Goal: Information Seeking & Learning: Learn about a topic

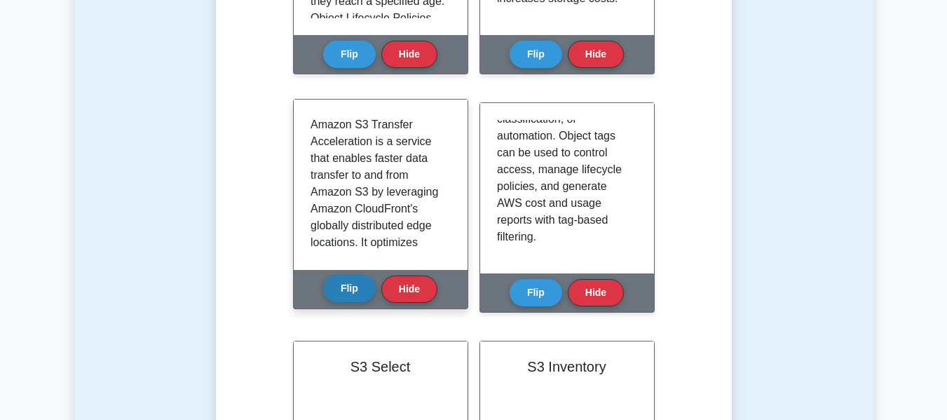
click at [373, 289] on button "Flip" at bounding box center [349, 288] width 53 height 27
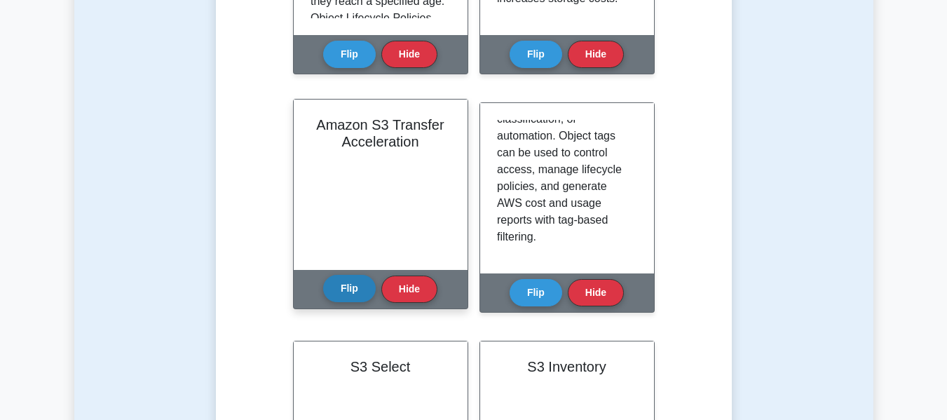
click at [352, 287] on button "Flip" at bounding box center [349, 288] width 53 height 27
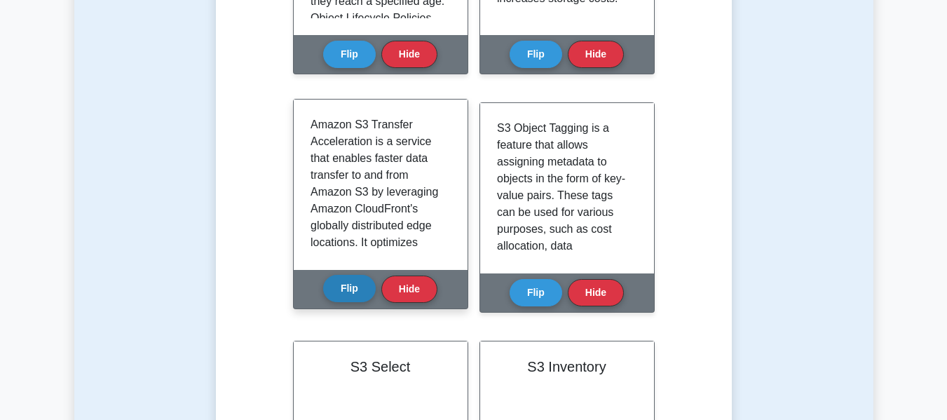
click at [344, 287] on button "Flip" at bounding box center [349, 288] width 53 height 27
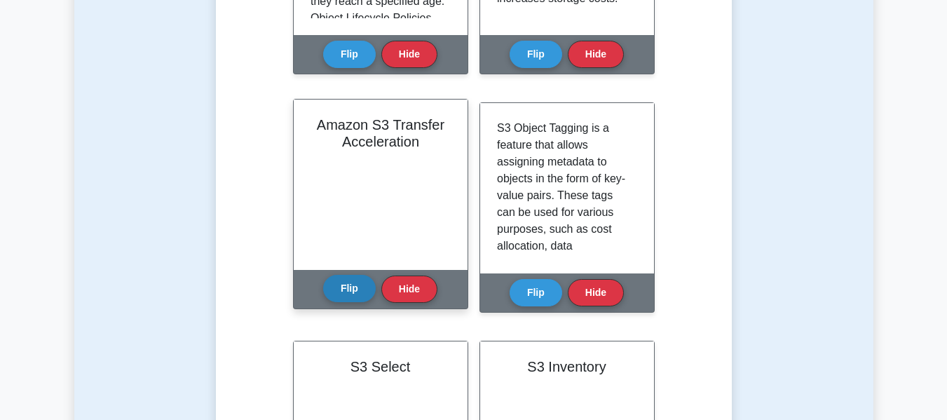
click at [340, 284] on button "Flip" at bounding box center [349, 288] width 53 height 27
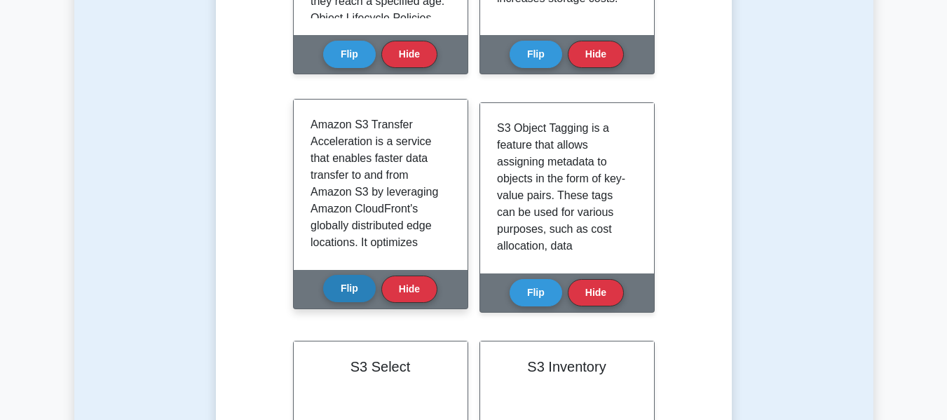
click at [358, 289] on button "Flip" at bounding box center [349, 288] width 53 height 27
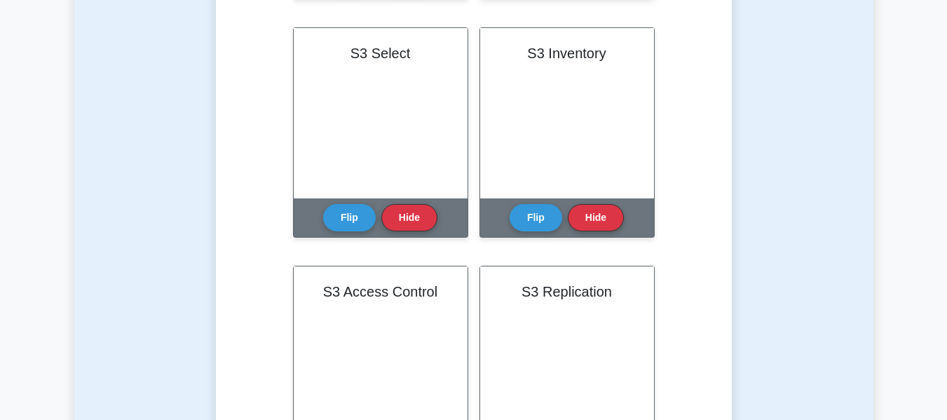
scroll to position [1094, 0]
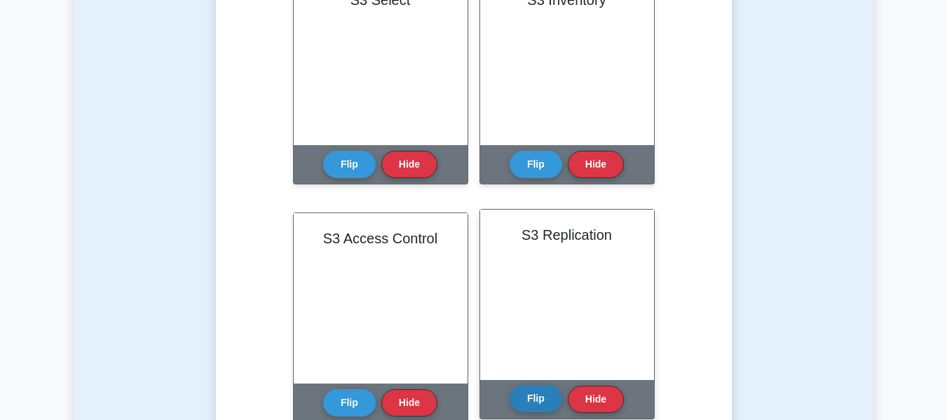
click at [541, 401] on button "Flip" at bounding box center [535, 398] width 53 height 27
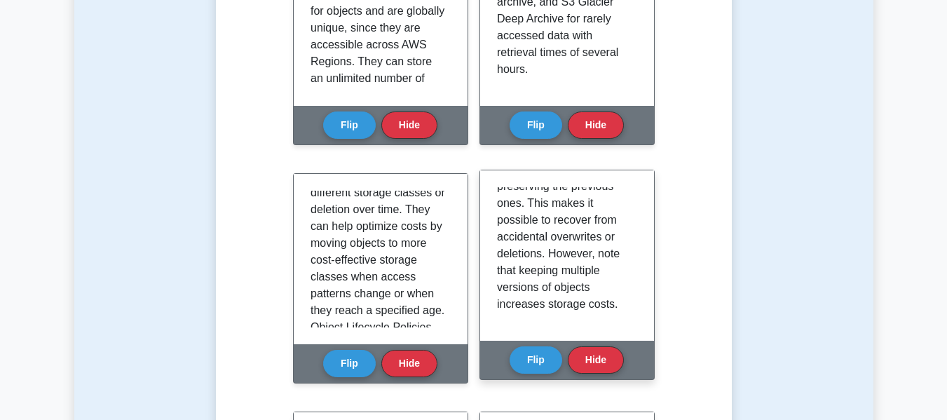
scroll to position [393, 0]
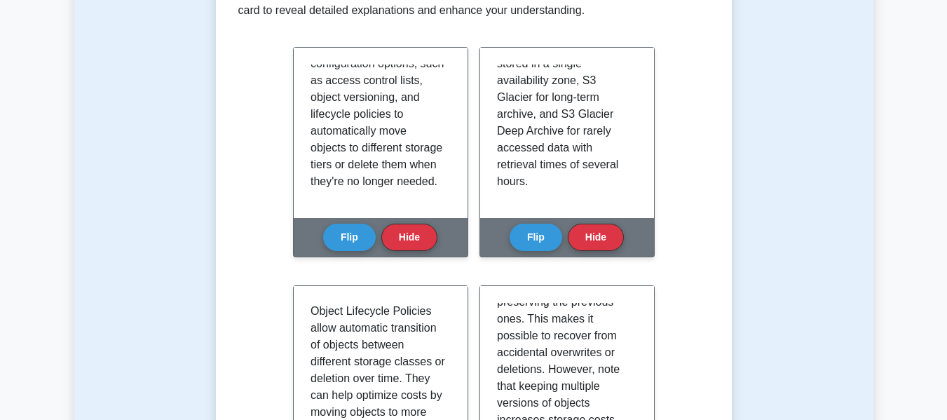
scroll to position [339, 0]
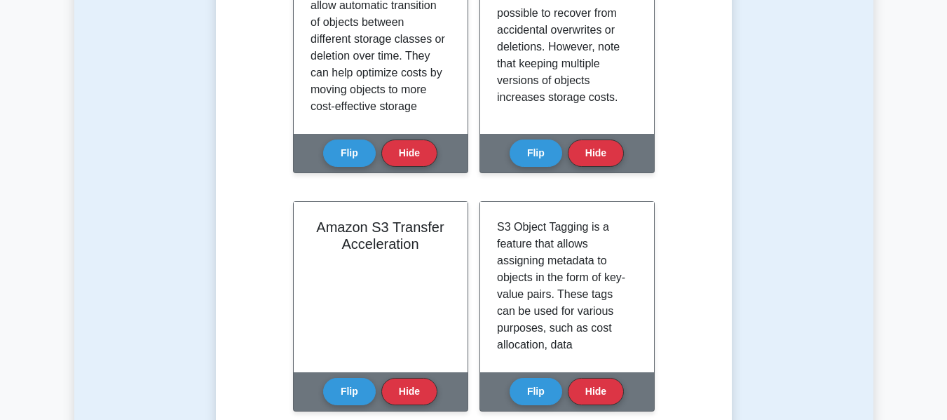
scroll to position [626, 0]
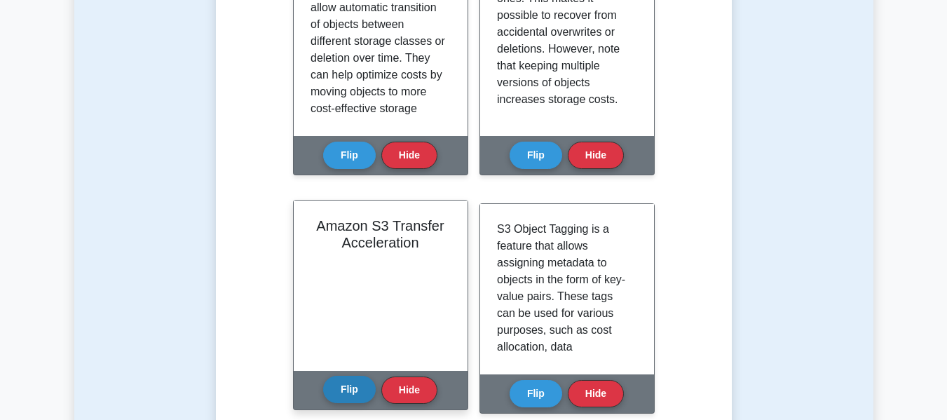
click at [348, 385] on button "Flip" at bounding box center [349, 389] width 53 height 27
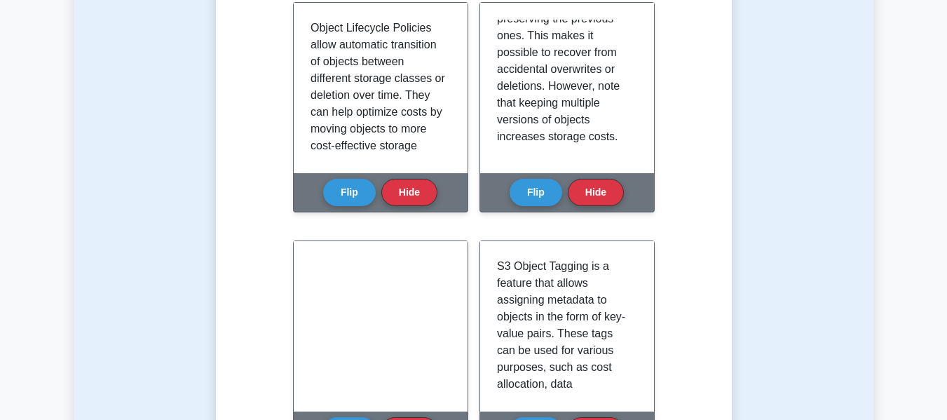
scroll to position [588, 0]
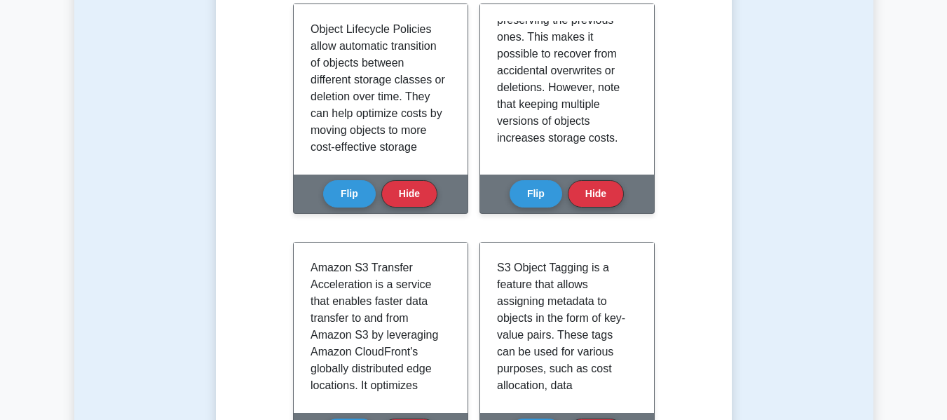
click at [472, 224] on div "Learn Amazon S3 (AWS Certified Solutions Architect) with Interactive Flashcards…" at bounding box center [473, 283] width 471 height 1323
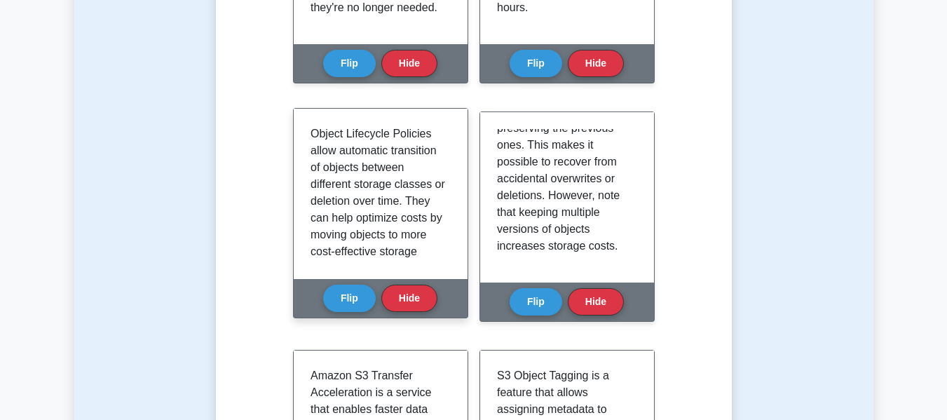
scroll to position [479, 0]
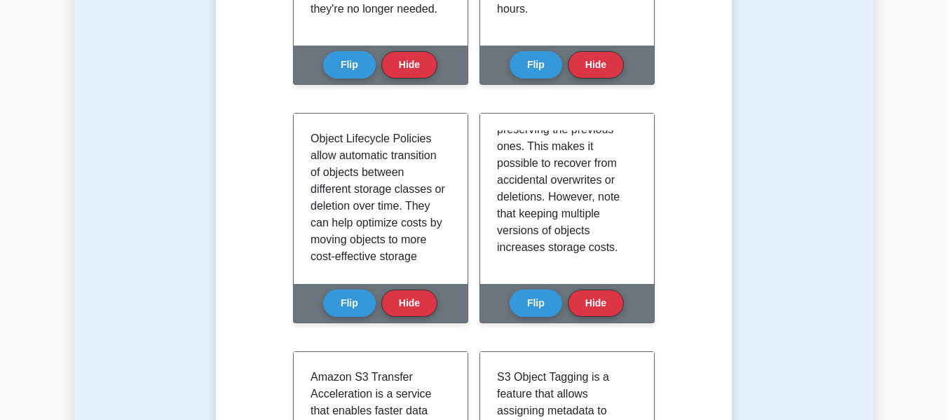
click at [472, 198] on div "Learn Amazon S3 (AWS Certified Solutions Architect) with Interactive Flashcards…" at bounding box center [473, 392] width 471 height 1323
click at [473, 212] on div "Learn Amazon S3 (AWS Certified Solutions Architect) with Interactive Flashcards…" at bounding box center [473, 392] width 471 height 1323
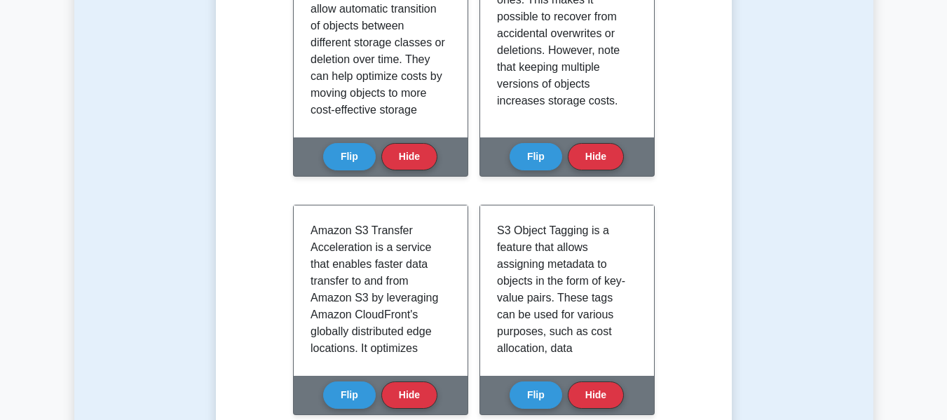
scroll to position [608, 0]
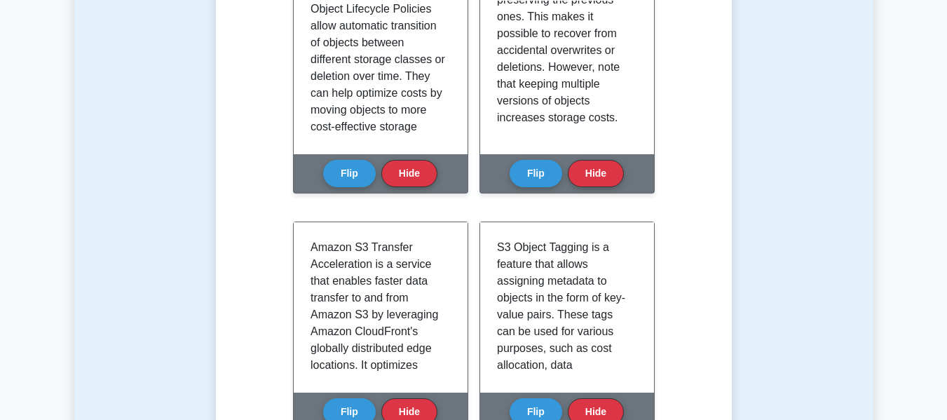
click at [480, 205] on div "S3 Versioning Versioning in Amazon S3 allows preservation of multiple variants …" at bounding box center [566, 96] width 175 height 227
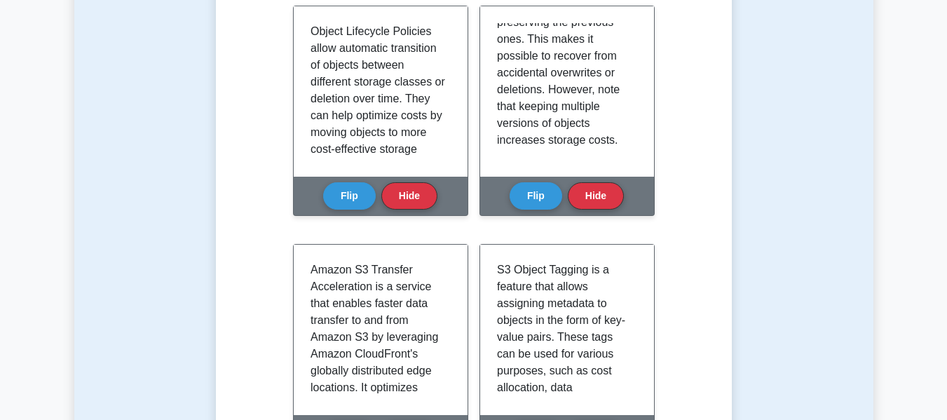
scroll to position [585, 0]
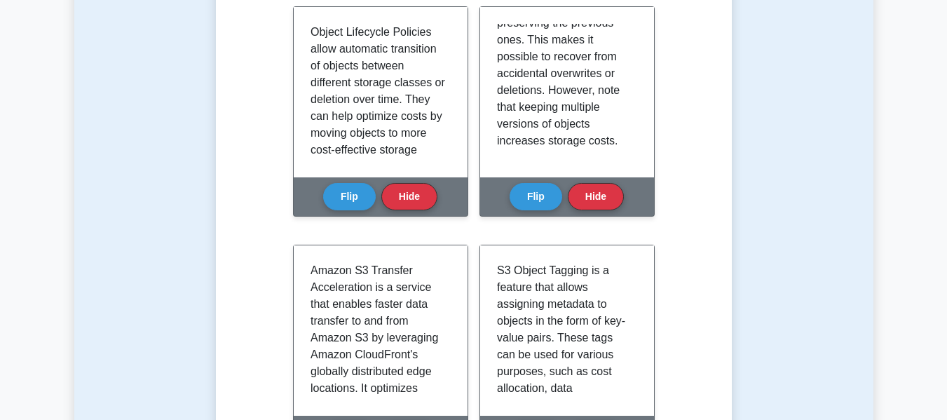
click at [470, 238] on div "Learn Amazon S3 (AWS Certified Solutions Architect) with Interactive Flashcards…" at bounding box center [473, 285] width 471 height 1323
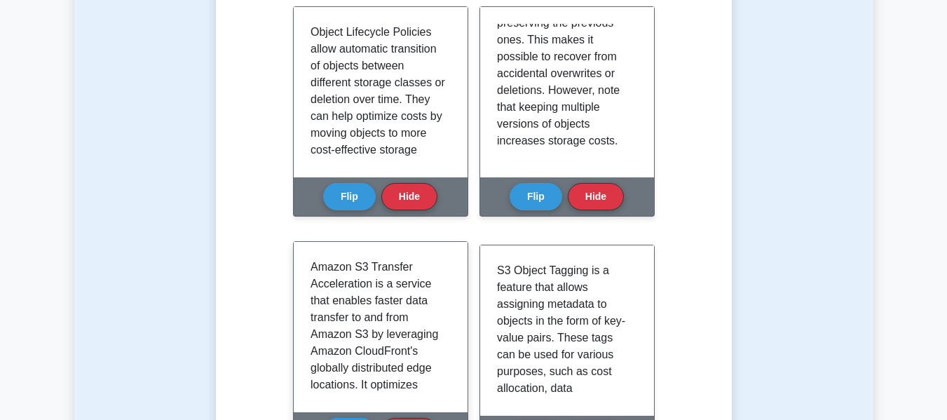
click at [434, 286] on p "Amazon S3 Transfer Acceleration is a service that enables faster data transfer …" at bounding box center [377, 418] width 135 height 319
click at [434, 289] on p "Amazon S3 Transfer Acceleration is a service that enables faster data transfer …" at bounding box center [377, 418] width 135 height 319
